Goal: Complete application form

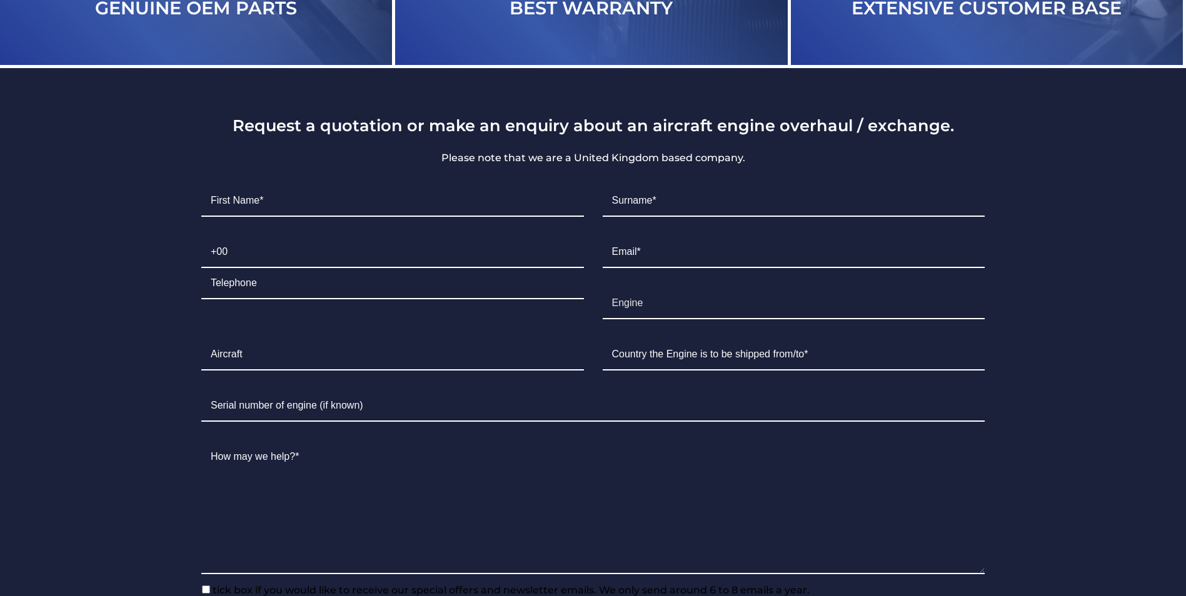
scroll to position [2743, 0]
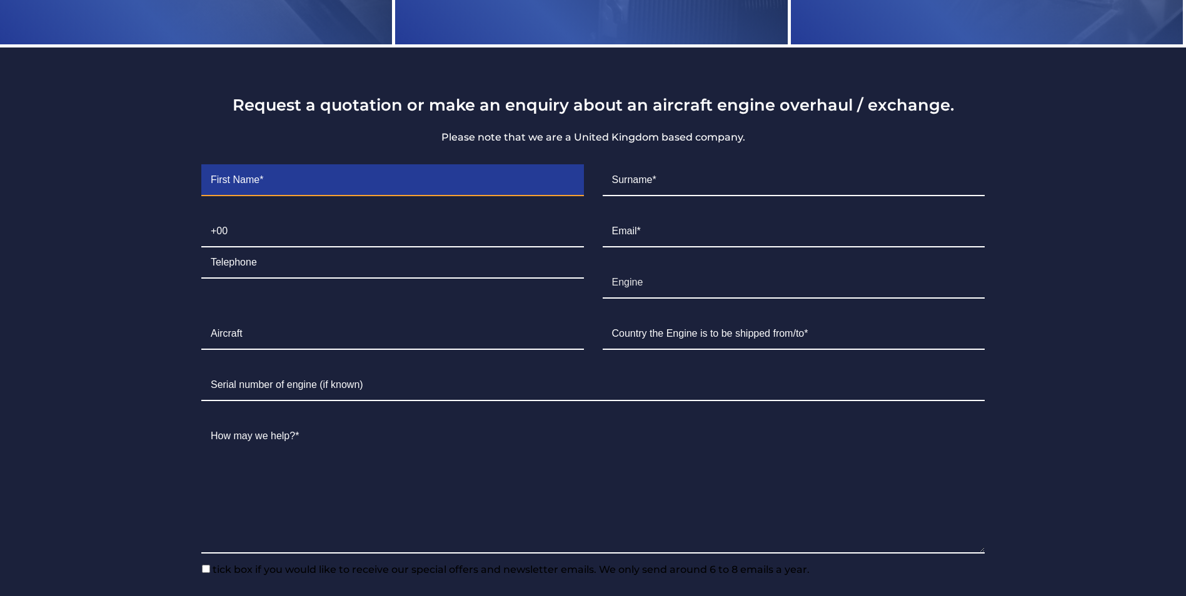
click at [283, 180] on input "Contact form" at bounding box center [392, 180] width 383 height 31
type input "Zahra"
type input "[PERSON_NAME]"
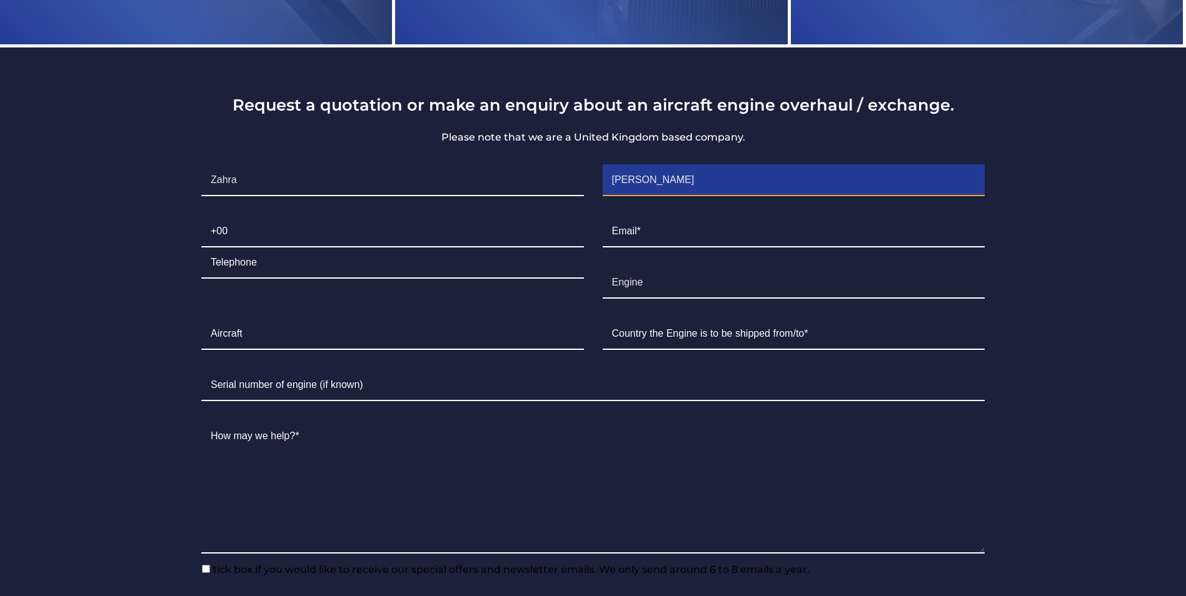
type input "07471"
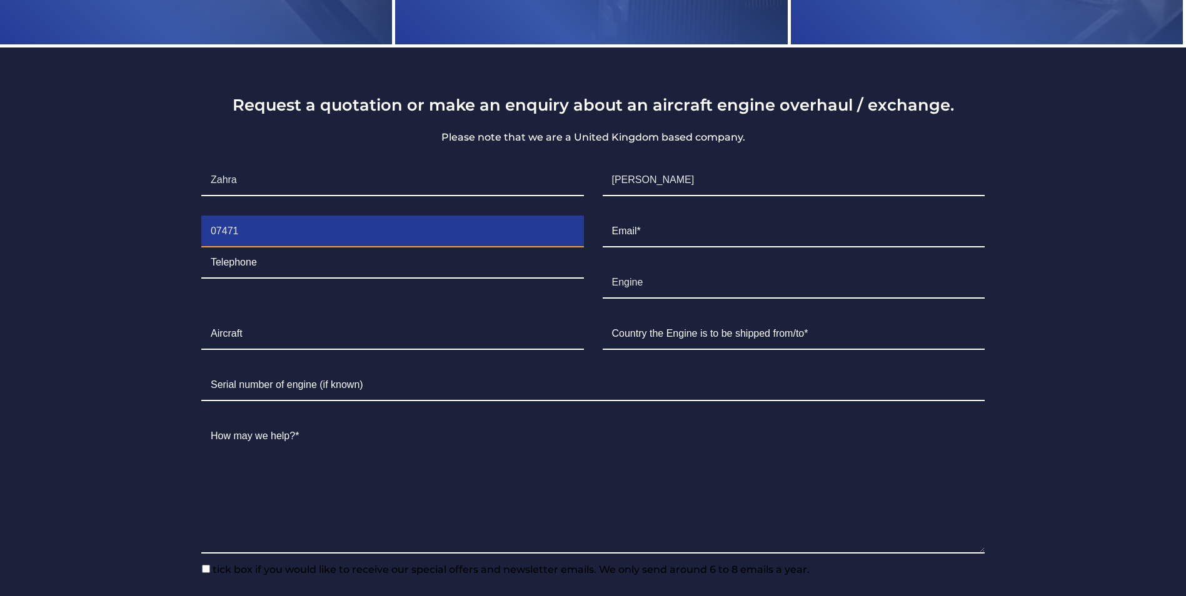
type input "290711"
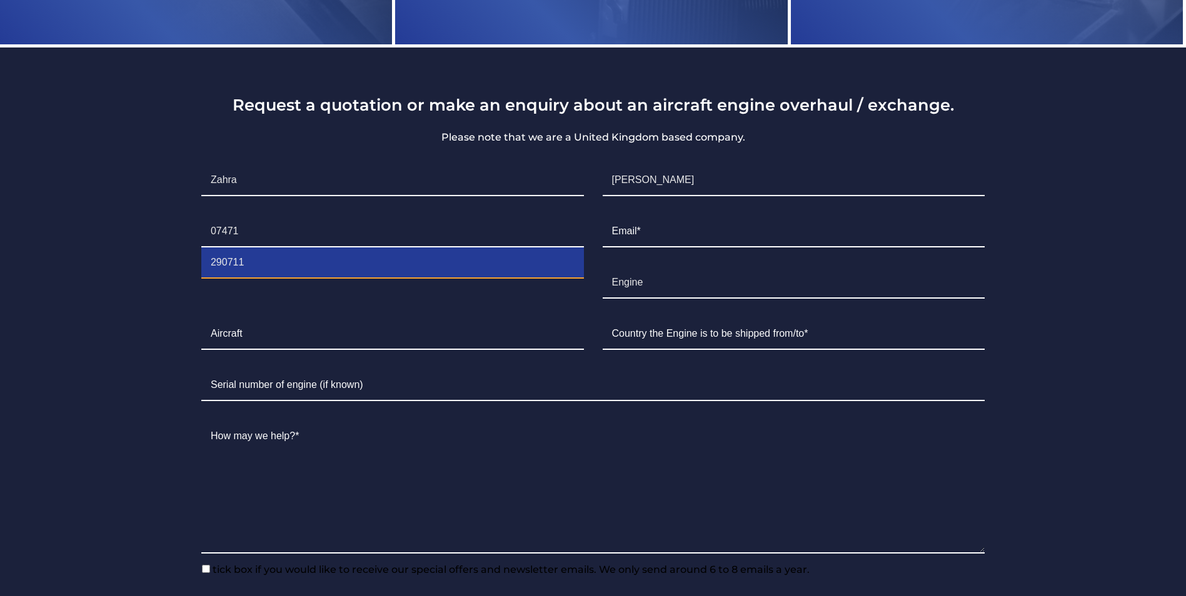
type input "[EMAIL_ADDRESS][DOMAIN_NAME]"
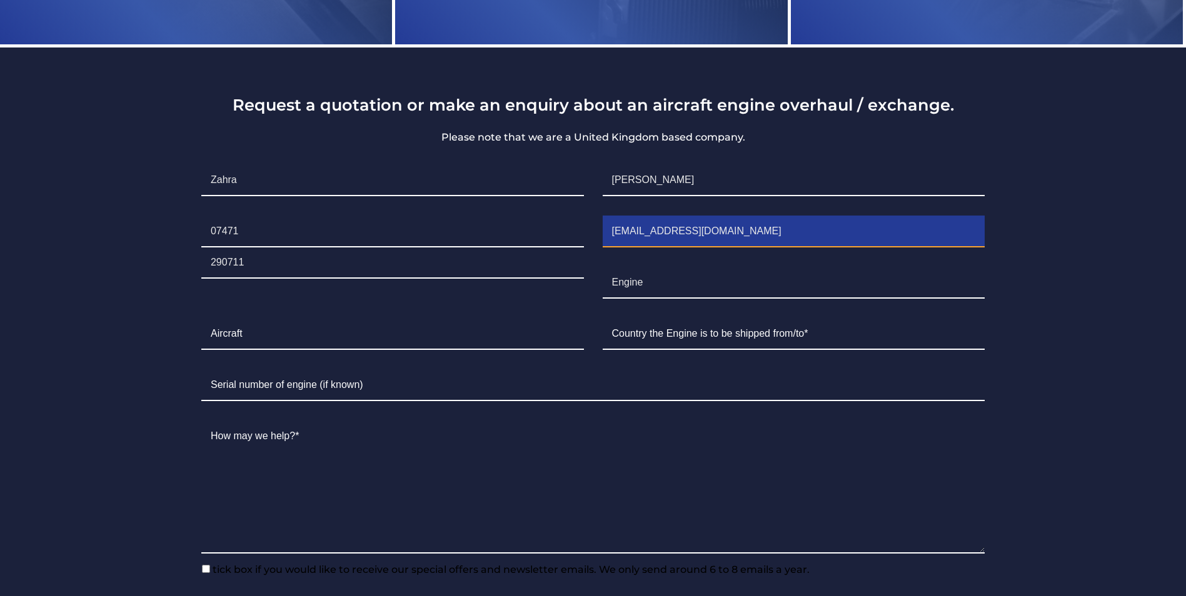
type input "[GEOGRAPHIC_DATA]"
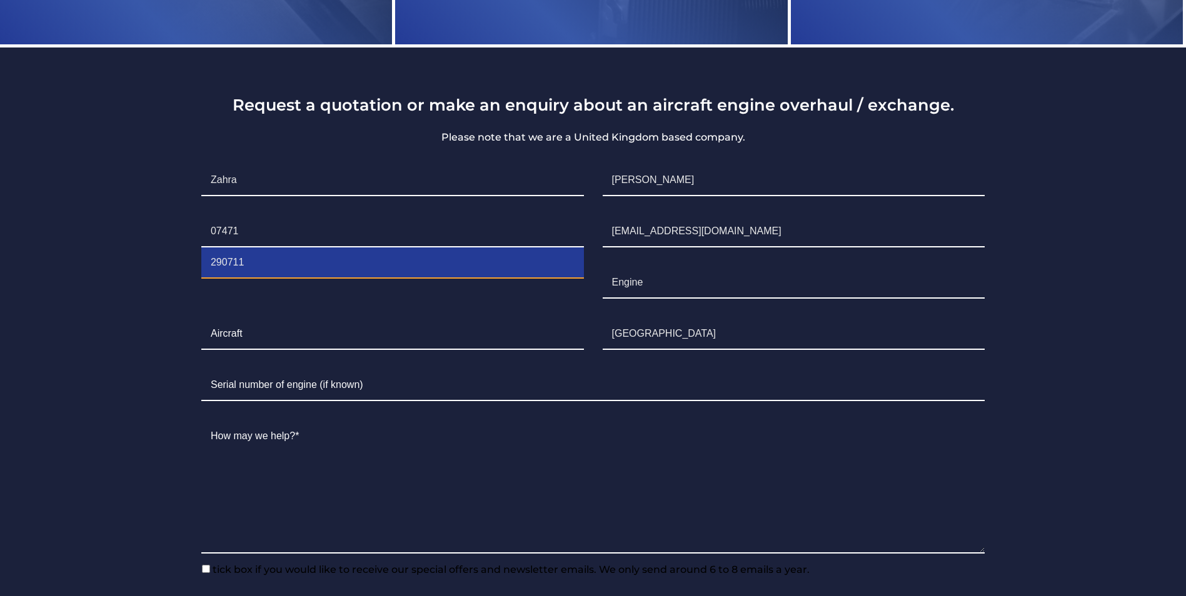
drag, startPoint x: 253, startPoint y: 276, endPoint x: 156, endPoint y: 278, distance: 96.3
click at [156, 278] on section "Request a quotation or make an enquiry about an aircraft engine overhaul / exch…" at bounding box center [593, 360] width 1186 height 625
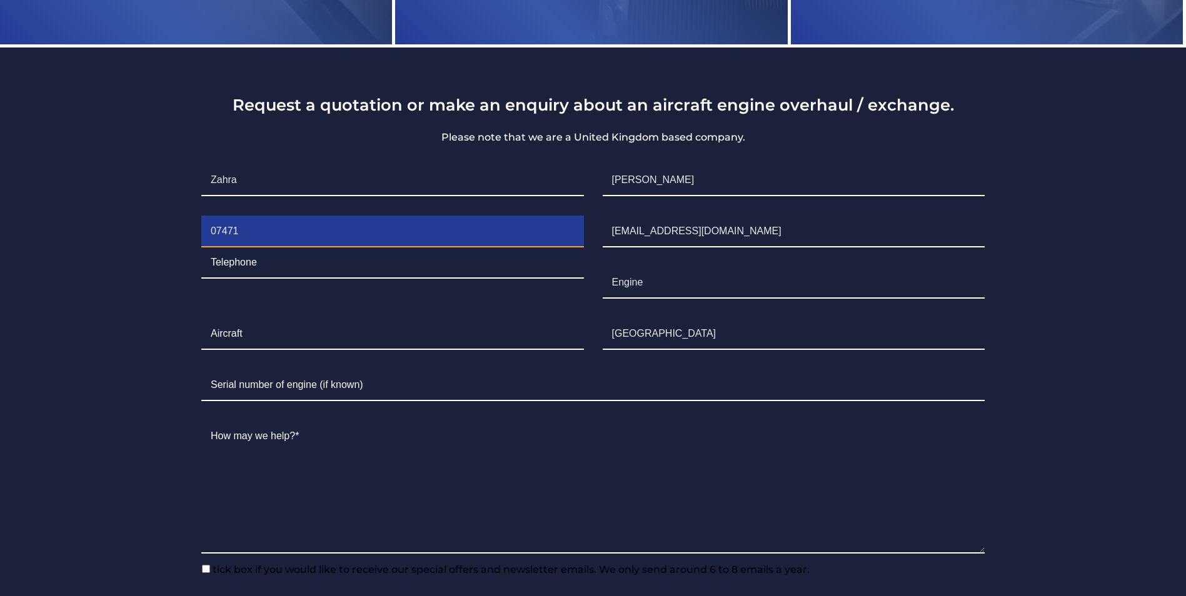
drag, startPoint x: 266, startPoint y: 239, endPoint x: 104, endPoint y: 235, distance: 162.6
click at [104, 235] on section "Request a quotation or make an enquiry about an aircraft engine overhaul / exch…" at bounding box center [593, 360] width 1186 height 625
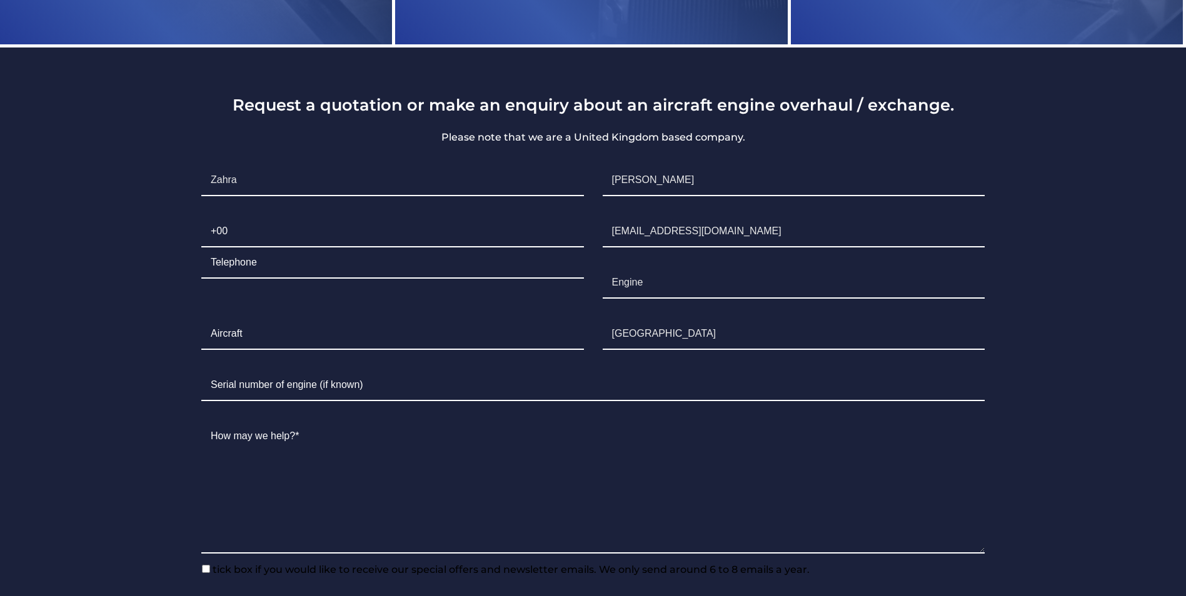
click at [110, 273] on section "Request a quotation or make an enquiry about an aircraft engine overhaul / exch…" at bounding box center [593, 360] width 1186 height 625
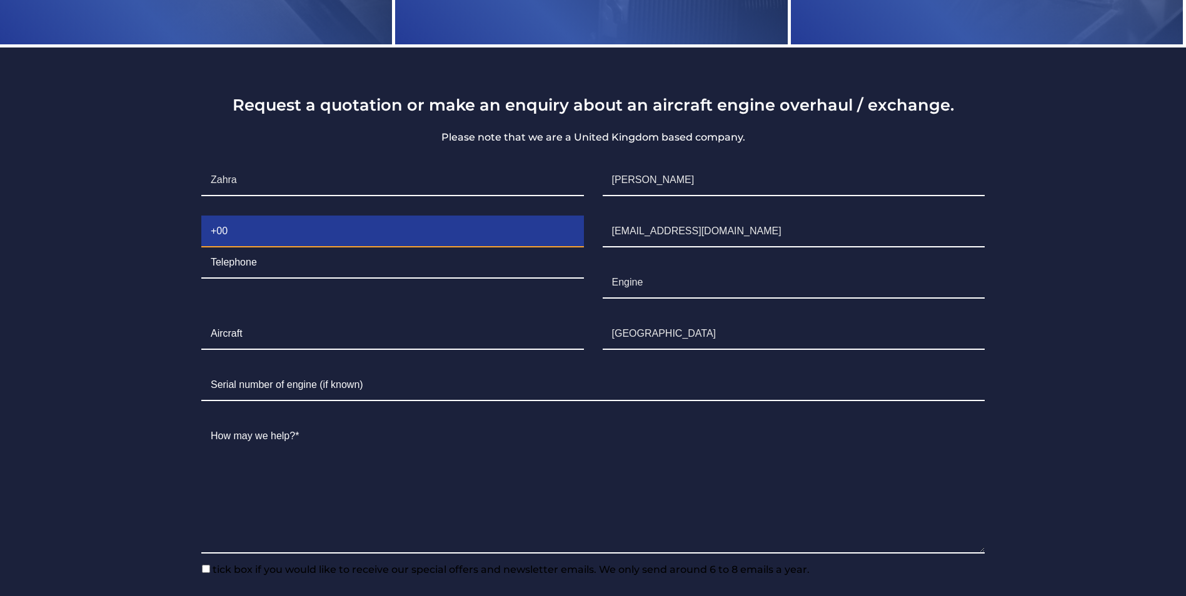
click at [276, 241] on input "Contact form" at bounding box center [392, 231] width 383 height 31
type input "+44"
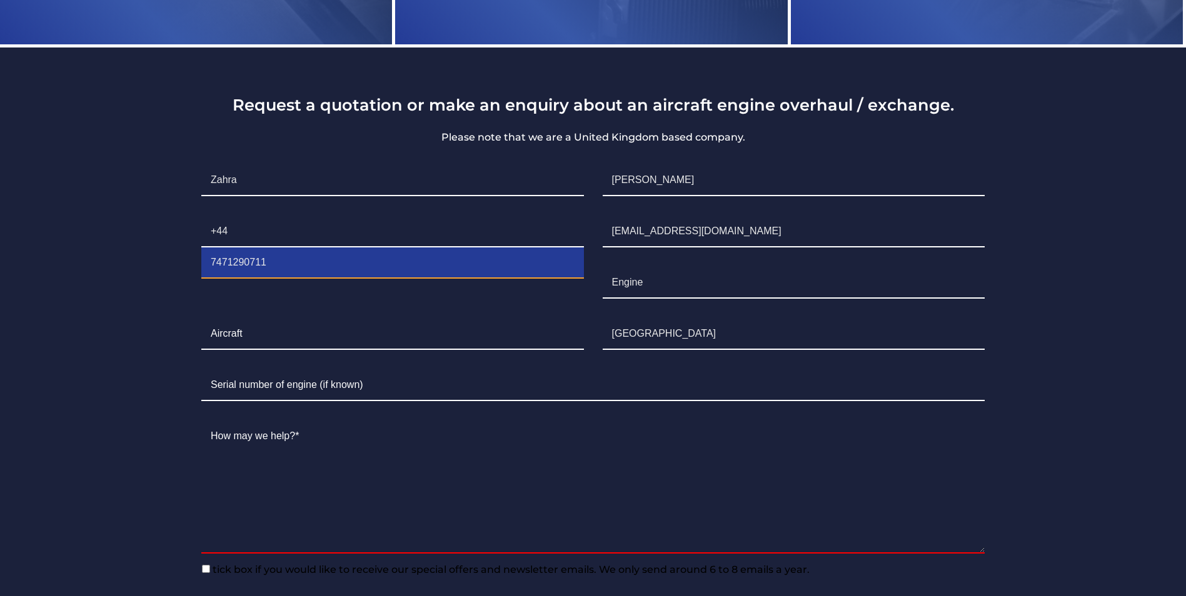
type input "7471290711"
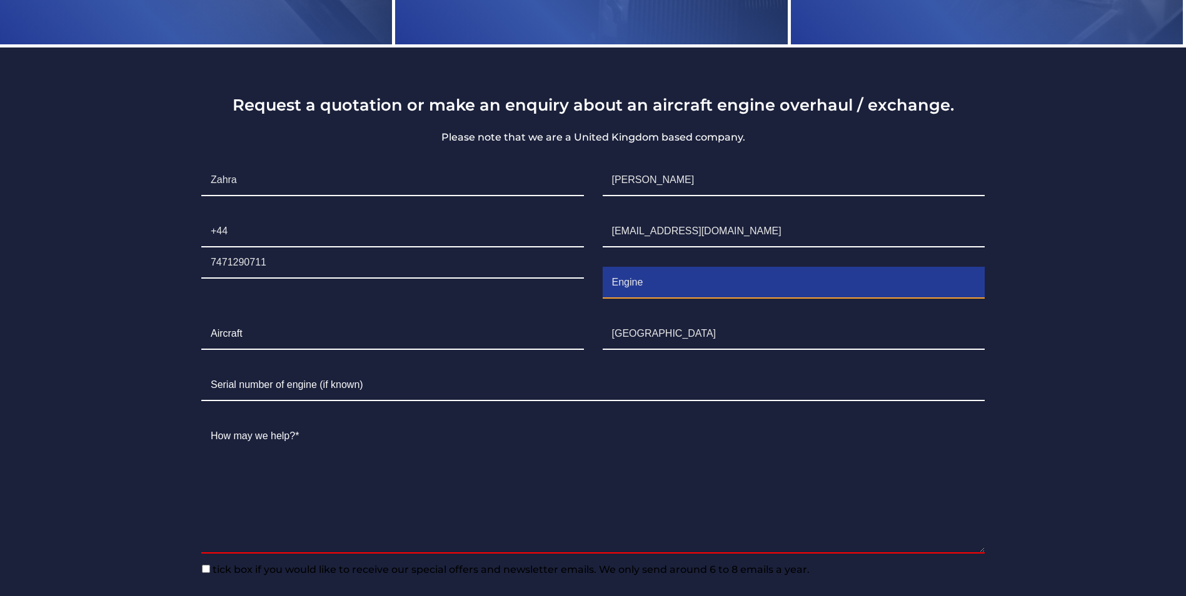
click at [782, 290] on input "Engine" at bounding box center [794, 283] width 383 height 31
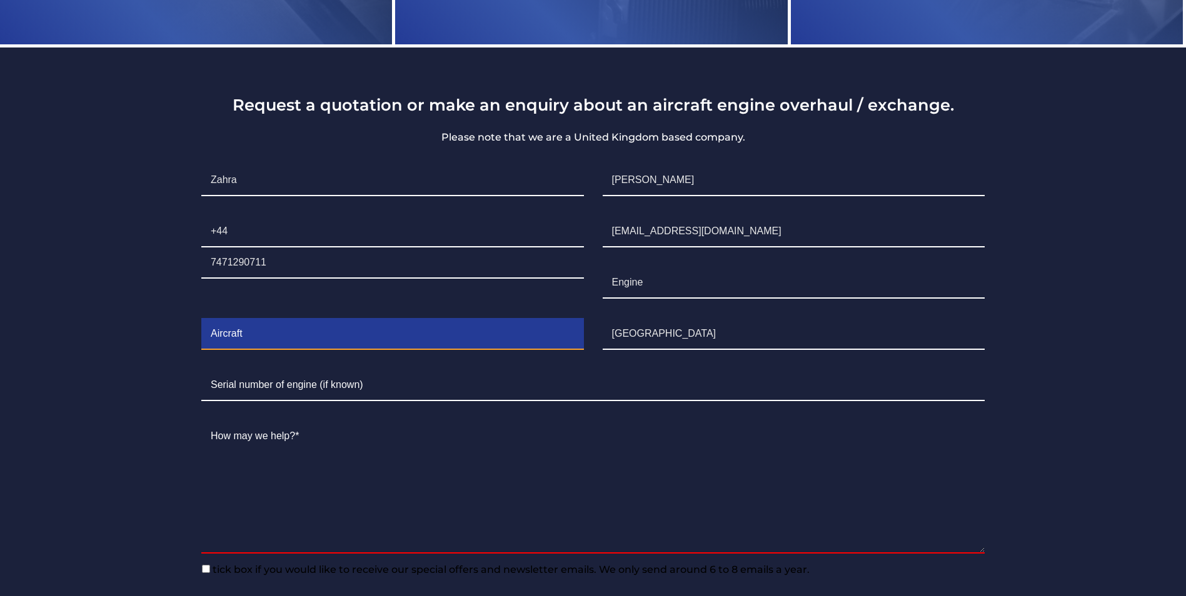
click at [298, 343] on input "Contact form" at bounding box center [392, 334] width 383 height 31
type input "P"
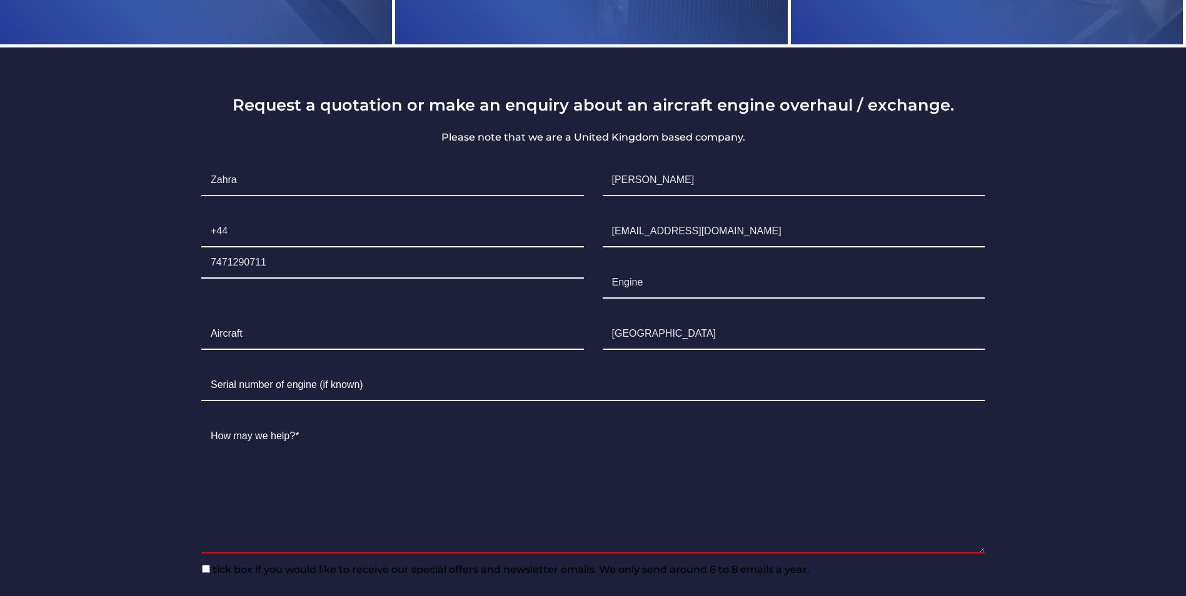
click at [159, 340] on section "Request a quotation or make an enquiry about an aircraft engine overhaul / exch…" at bounding box center [593, 384] width 1186 height 673
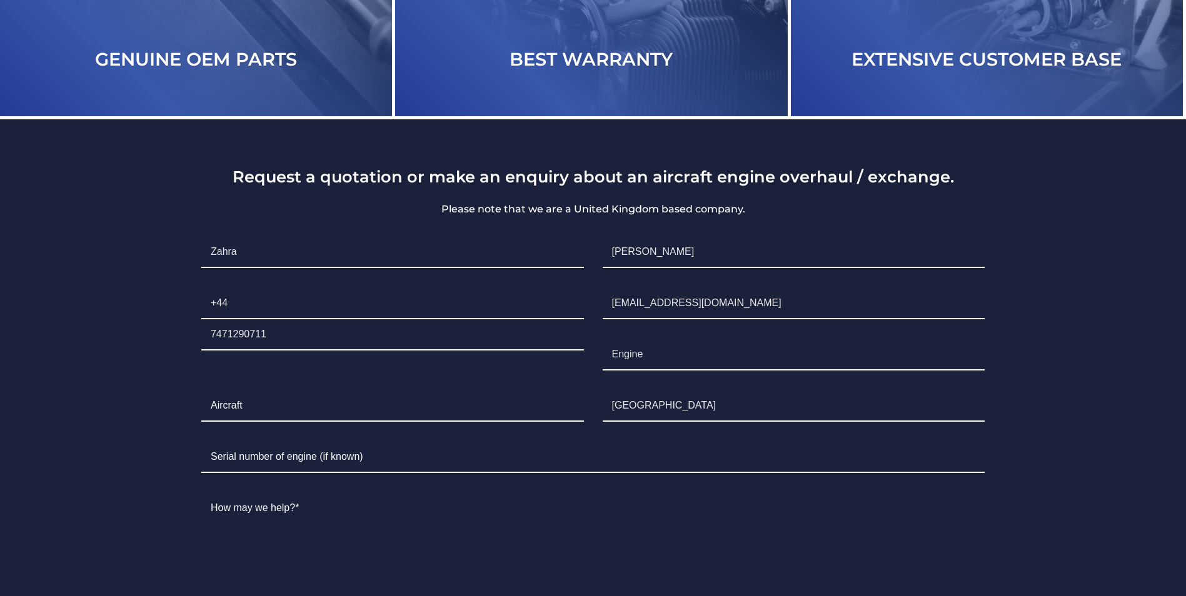
scroll to position [2805, 0]
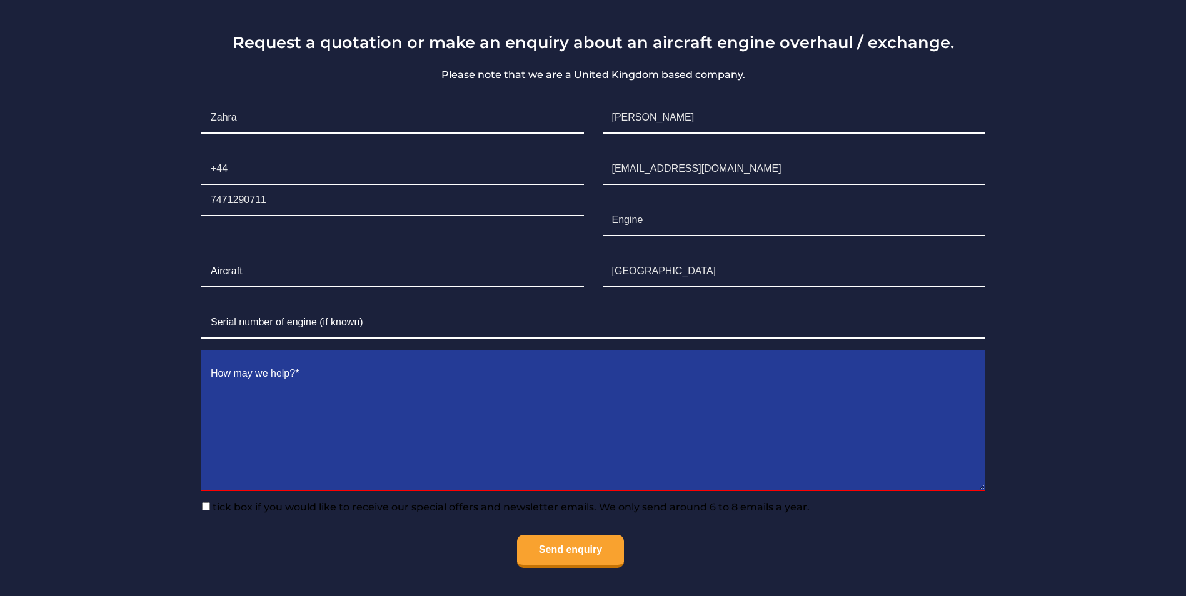
click at [369, 387] on textarea "Contact form" at bounding box center [592, 425] width 783 height 133
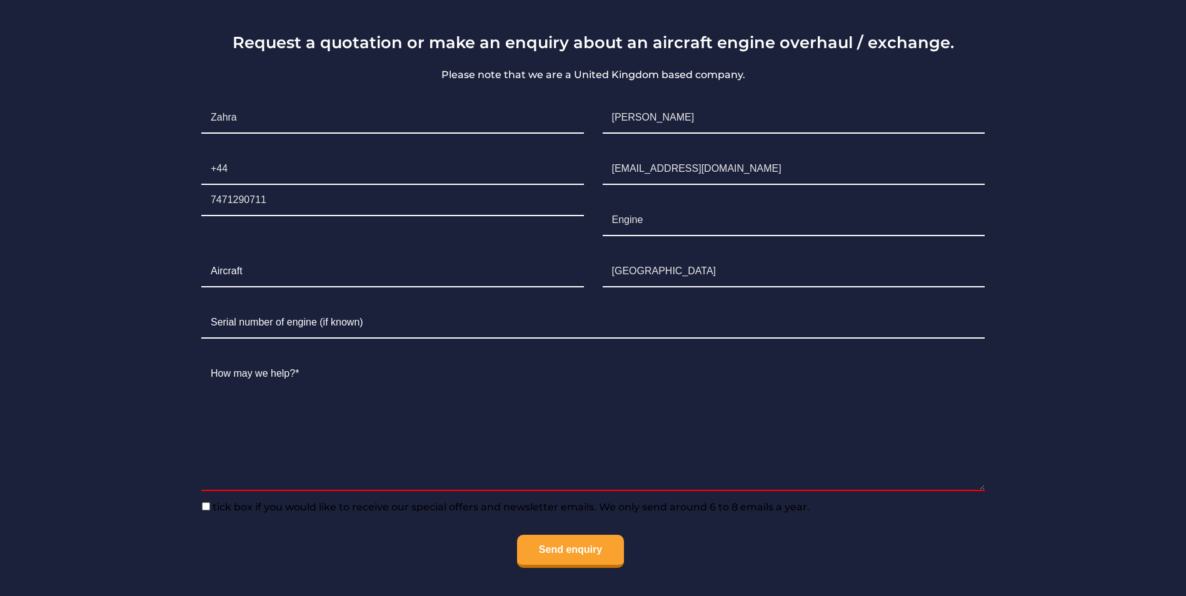
click at [204, 511] on input"] "tick box if you would like to receive our special offers and newsletter emails.…" at bounding box center [206, 507] width 8 height 8
checkbox input"] "true"
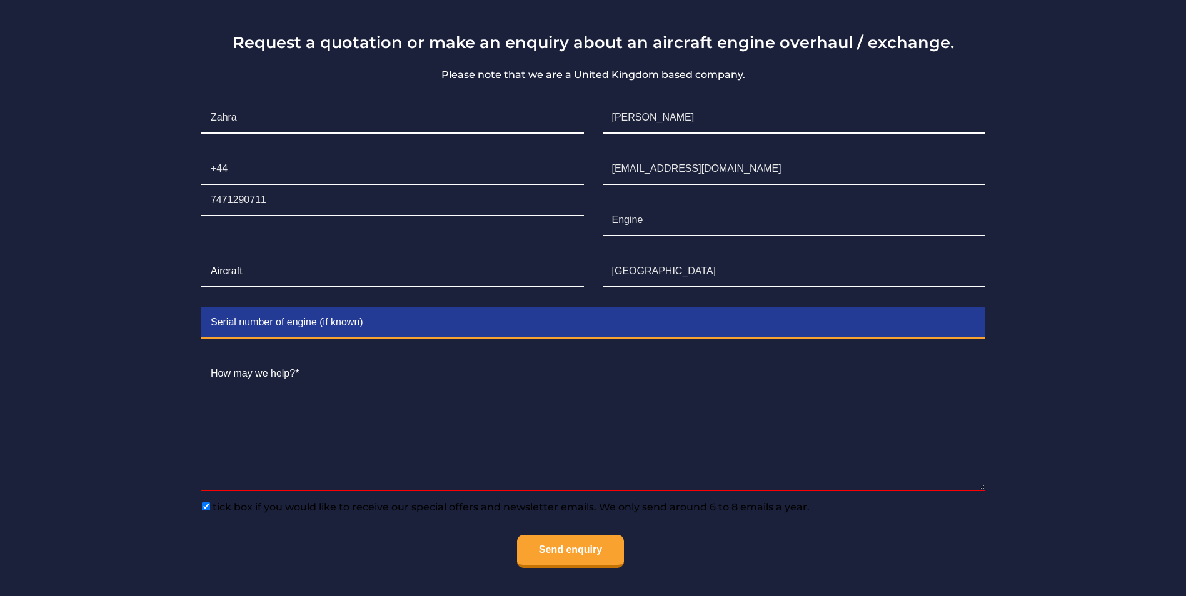
click at [378, 332] on input "Contact form" at bounding box center [592, 323] width 783 height 31
drag, startPoint x: 378, startPoint y: 332, endPoint x: 160, endPoint y: 338, distance: 218.3
click at [160, 338] on section "Request a quotation or make an enquiry about an aircraft engine overhaul / exch…" at bounding box center [593, 321] width 1186 height 673
click at [256, 339] on input "Lycoming 360" at bounding box center [592, 323] width 783 height 31
click at [259, 339] on input "Lycoming 360" at bounding box center [592, 323] width 783 height 31
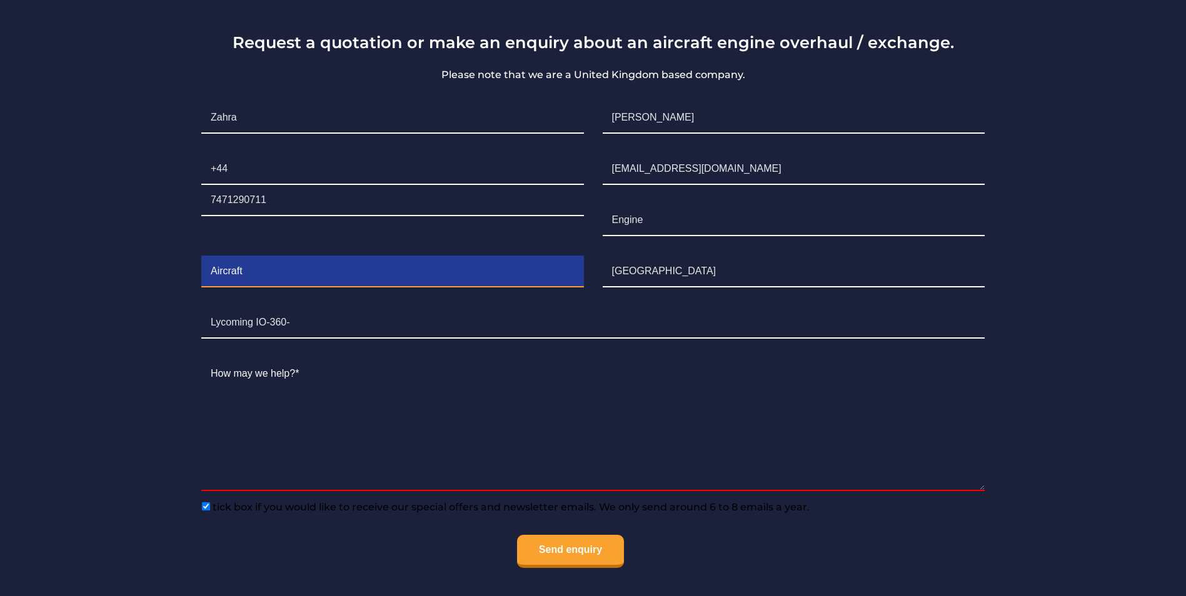
click at [381, 288] on input "Contact form" at bounding box center [392, 271] width 383 height 31
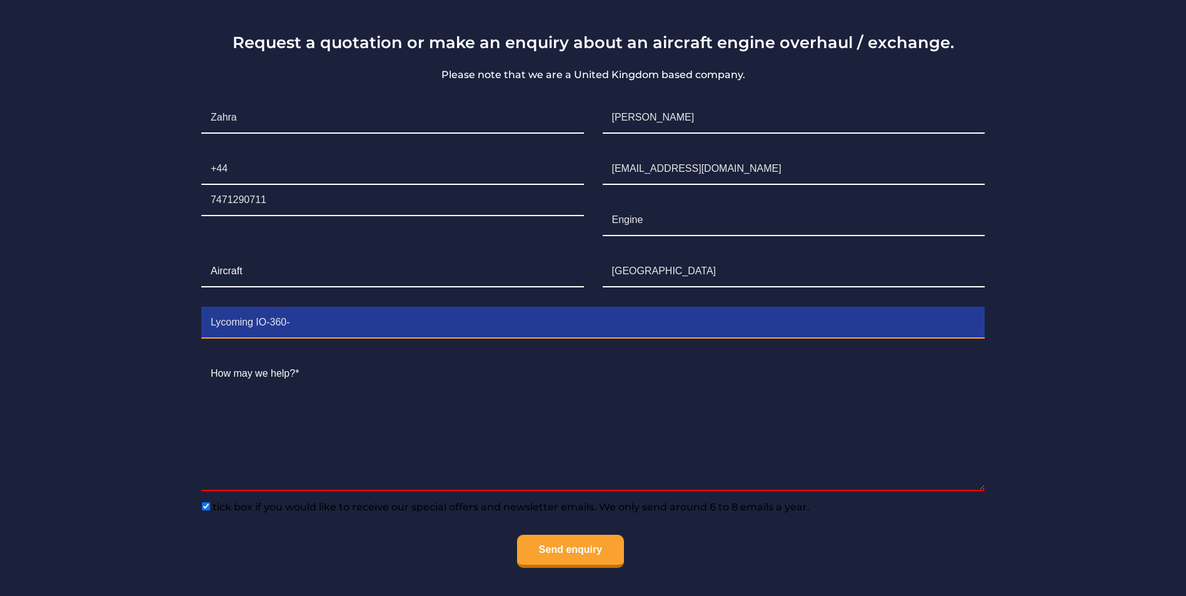
click at [370, 323] on input "Lycoming IO-360-" at bounding box center [592, 323] width 783 height 31
paste input "O-540-F1A5"
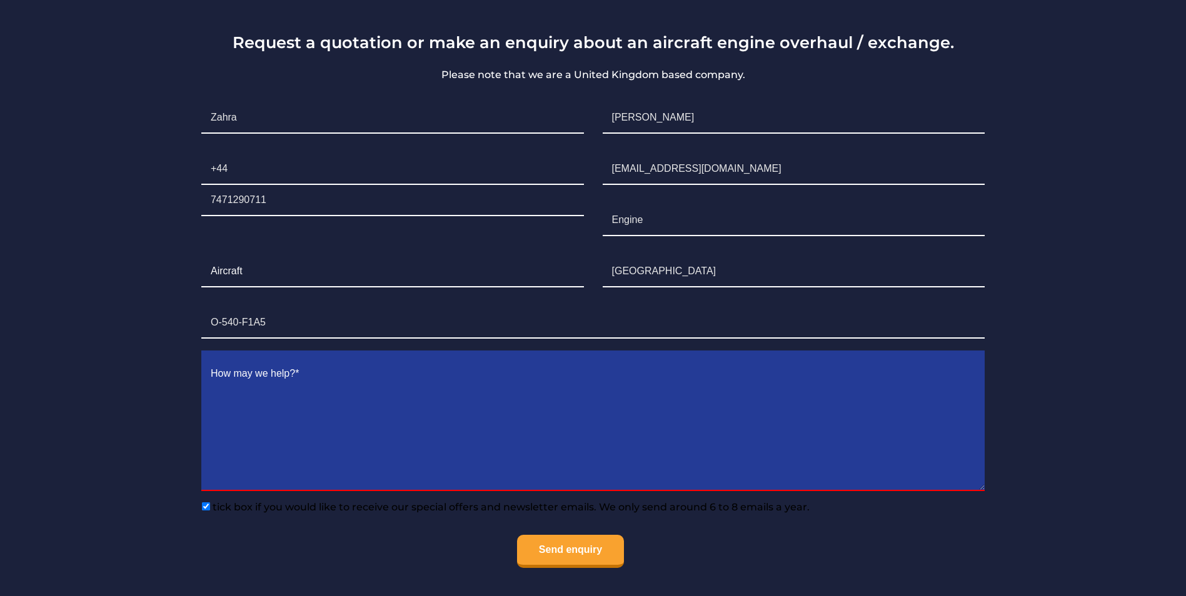
click at [401, 411] on textarea "Contact form" at bounding box center [592, 425] width 783 height 133
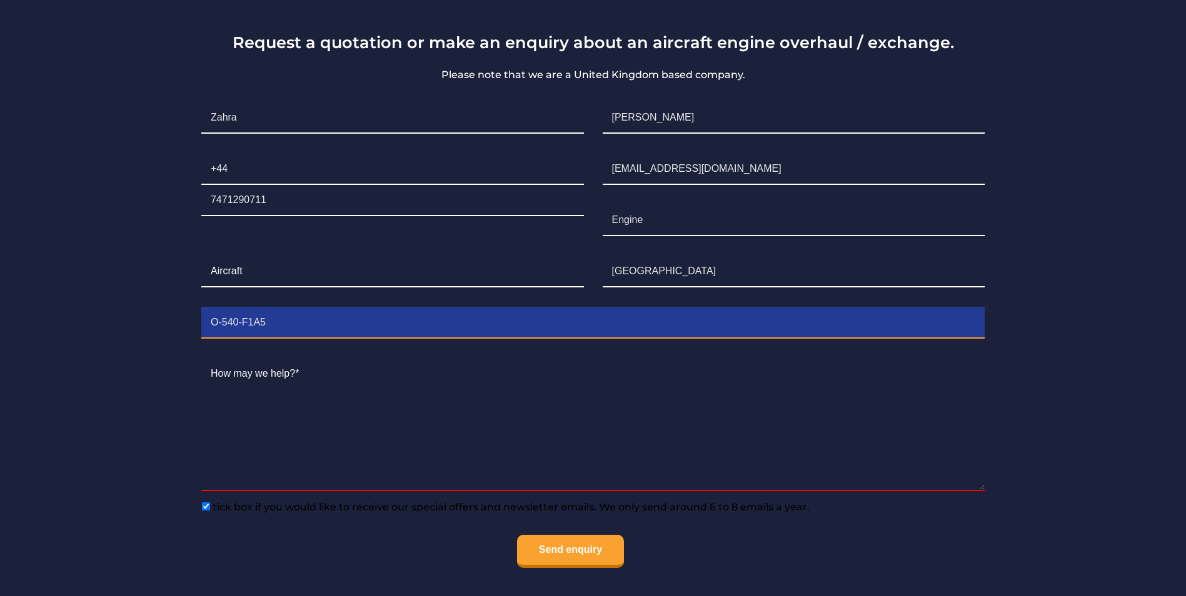
click at [212, 339] on input "O-540-F1A5" at bounding box center [592, 323] width 783 height 31
type input "Lycoming O-540-F1A5"
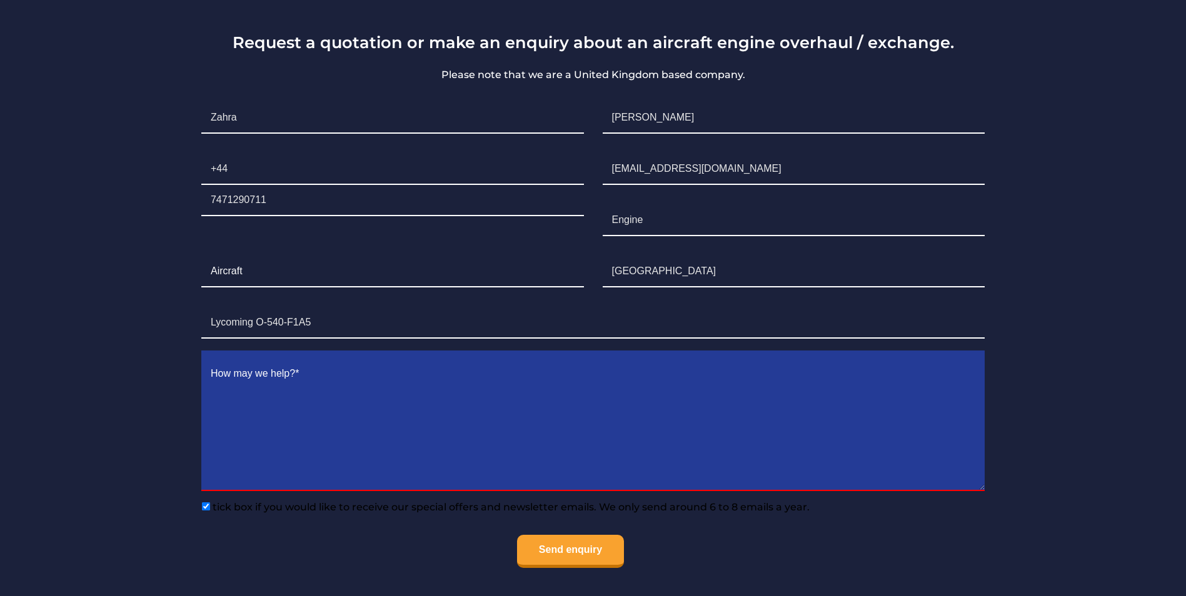
click at [351, 409] on textarea "Contact form" at bounding box center [592, 425] width 783 height 133
type textarea "G"
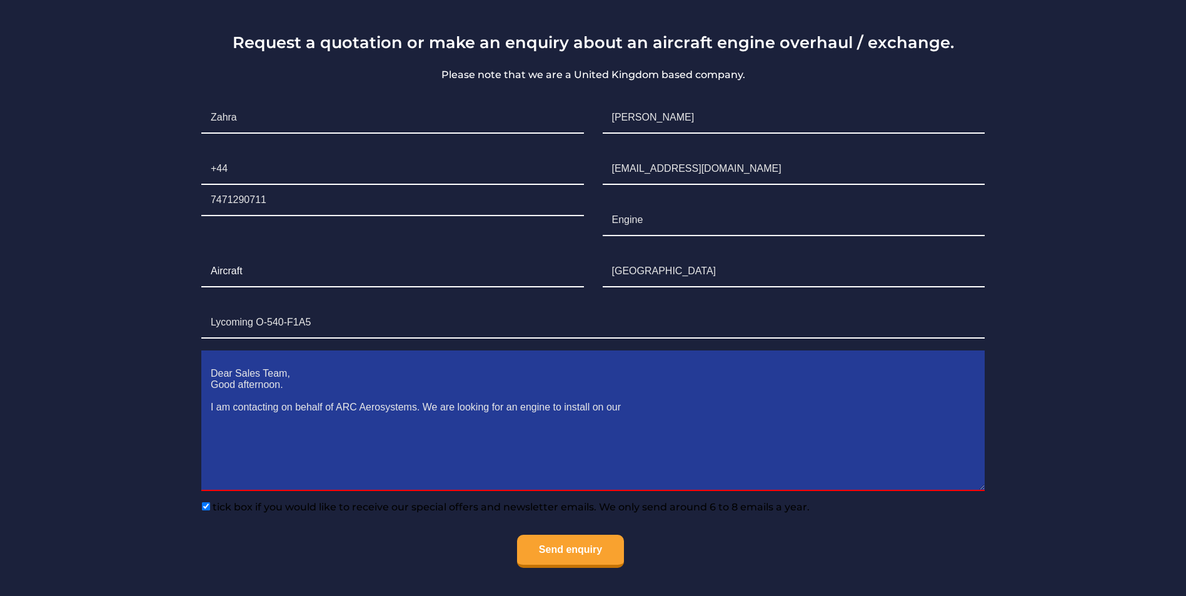
type textarea "Dear Sales Team, Good afternoon. I am contacting on behalf of ARC Aerosystems. …"
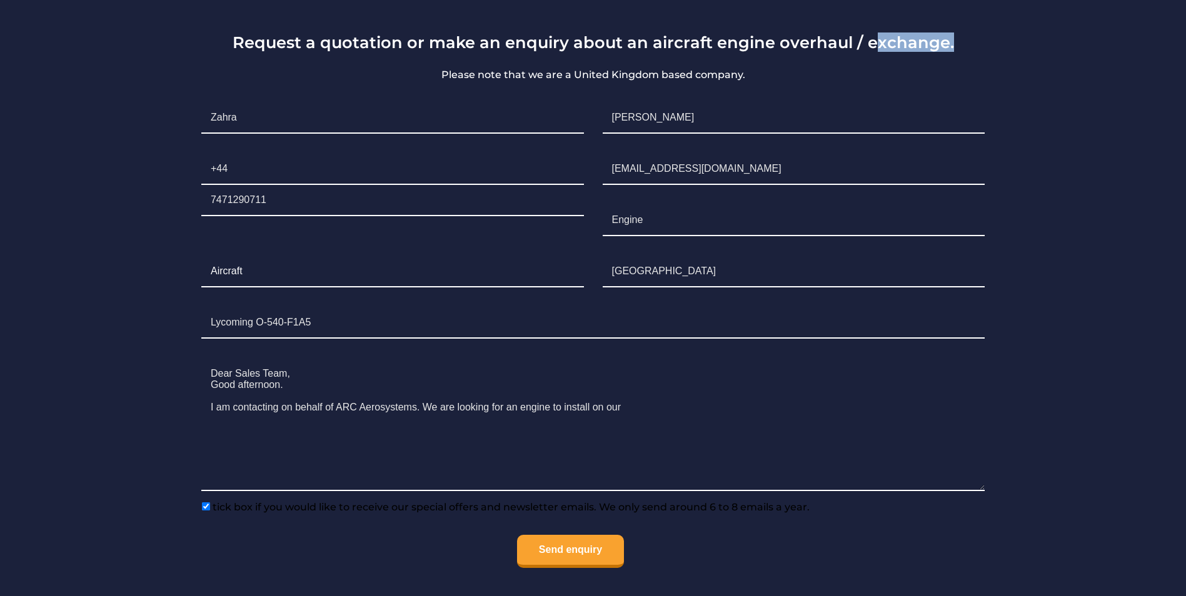
drag, startPoint x: 870, startPoint y: 46, endPoint x: 972, endPoint y: 48, distance: 101.3
click at [972, 48] on h3 "Request a quotation or make an enquiry about an aircraft engine overhaul / exch…" at bounding box center [593, 42] width 802 height 19
drag, startPoint x: 972, startPoint y: 48, endPoint x: 952, endPoint y: 63, distance: 24.5
click at [952, 63] on div "Request a quotation or make an enquiry about an aircraft engine overhaul / exch…" at bounding box center [593, 325] width 838 height 585
